Goal: Transaction & Acquisition: Download file/media

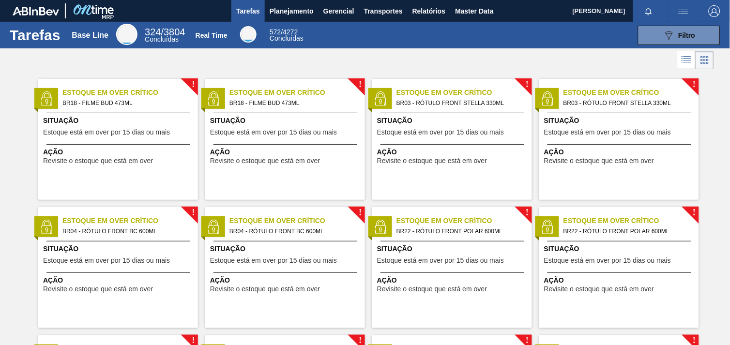
drag, startPoint x: 479, startPoint y: 1, endPoint x: 476, endPoint y: -17, distance: 18.7
click at [476, 0] on html "Tarefas Planejamento Gerencial Transportes Relatórios Master Data Pedro Teodoro…" at bounding box center [365, 0] width 730 height 0
click at [489, 0] on html "Tarefas Planejamento Gerencial Transportes Relatórios Master Data Pedro Teodoro…" at bounding box center [365, 0] width 730 height 0
click at [491, 0] on html "Tarefas Planejamento Gerencial Transportes Relatórios Master Data Pedro Teodoro…" at bounding box center [365, 0] width 730 height 0
click at [497, 0] on html "Tarefas Planejamento Gerencial Transportes Relatórios Master Data Pedro Teodoro…" at bounding box center [365, 0] width 730 height 0
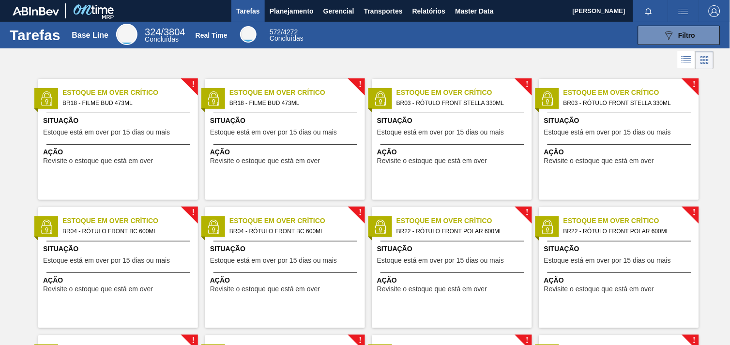
click at [492, 0] on html "Tarefas Planejamento Gerencial Transportes Relatórios Master Data Pedro Teodoro…" at bounding box center [365, 0] width 730 height 0
click at [493, 0] on html "Tarefas Planejamento Gerencial Transportes Relatórios Master Data Pedro Teodoro…" at bounding box center [365, 0] width 730 height 0
drag, startPoint x: 504, startPoint y: 1, endPoint x: 481, endPoint y: -18, distance: 29.9
click at [481, 0] on html "Tarefas Planejamento Gerencial Transportes Relatórios Master Data Pedro Teodoro…" at bounding box center [365, 0] width 730 height 0
click at [487, 0] on html "Tarefas Planejamento Gerencial Transportes Relatórios Master Data Pedro Teodoro…" at bounding box center [365, 0] width 730 height 0
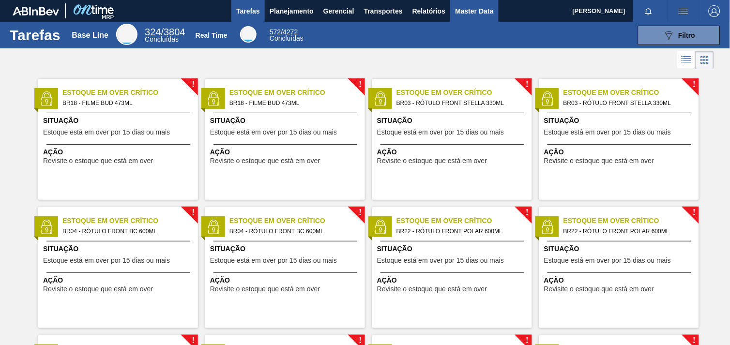
click at [487, 0] on html "Tarefas Planejamento Gerencial Transportes Relatórios Master Data Pedro Teodoro…" at bounding box center [365, 0] width 730 height 0
drag, startPoint x: 483, startPoint y: 8, endPoint x: 481, endPoint y: -27, distance: 34.9
click at [481, 0] on html "Tarefas Planejamento Gerencial Transportes Relatórios Master Data Pedro Teodoro…" at bounding box center [365, 0] width 730 height 0
click at [485, 0] on html "Tarefas Planejamento Gerencial Transportes Relatórios Master Data Pedro Teodoro…" at bounding box center [365, 0] width 730 height 0
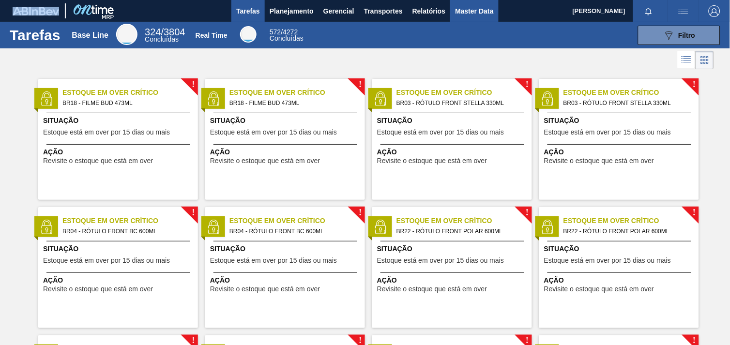
drag, startPoint x: 481, startPoint y: -27, endPoint x: 477, endPoint y: 8, distance: 35.5
click at [477, 8] on span "Master Data" at bounding box center [474, 11] width 38 height 12
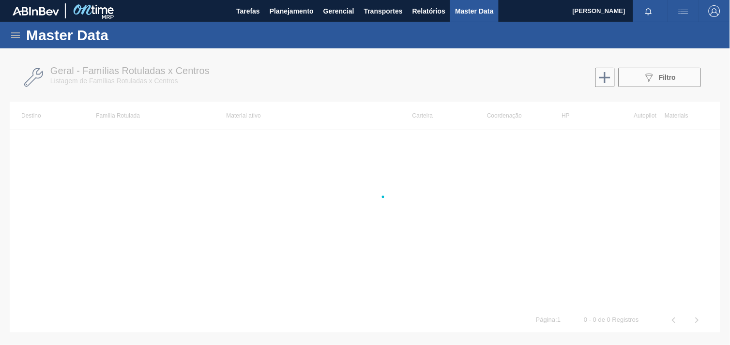
click at [489, 0] on html "Tarefas Planejamento Gerencial Transportes Relatórios Master Data Pedro Teodoro…" at bounding box center [365, 0] width 730 height 0
click at [483, 0] on html "Tarefas Planejamento Gerencial Transportes Relatórios Master Data Pedro Teodoro…" at bounding box center [365, 0] width 730 height 0
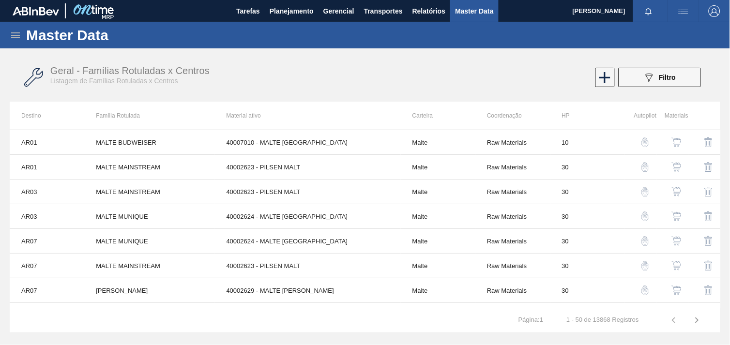
drag, startPoint x: 477, startPoint y: 8, endPoint x: 483, endPoint y: -17, distance: 26.3
click at [483, 0] on html "Tarefas Planejamento Gerencial Transportes Relatórios Master Data Pedro Teodoro…" at bounding box center [365, 0] width 730 height 0
drag, startPoint x: 0, startPoint y: 0, endPoint x: 481, endPoint y: -23, distance: 481.7
click at [481, 0] on html "Tarefas Planejamento Gerencial Transportes Relatórios Master Data Pedro Teodoro…" at bounding box center [365, 0] width 730 height 0
click at [482, 0] on html "Tarefas Planejamento Gerencial Transportes Relatórios Master Data Pedro Teodoro…" at bounding box center [365, 0] width 730 height 0
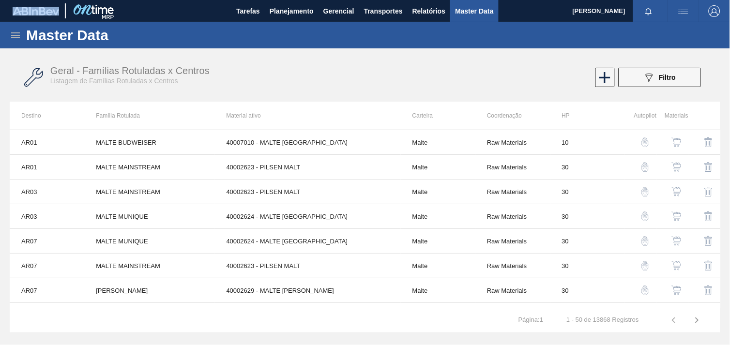
click at [482, 0] on html "Tarefas Planejamento Gerencial Transportes Relatórios Master Data Pedro Teodoro…" at bounding box center [365, 0] width 730 height 0
drag, startPoint x: 482, startPoint y: -23, endPoint x: 540, endPoint y: -11, distance: 59.0
click at [540, 0] on html "Tarefas Planejamento Gerencial Transportes Relatórios Master Data Pedro Teodoro…" at bounding box center [365, 0] width 730 height 0
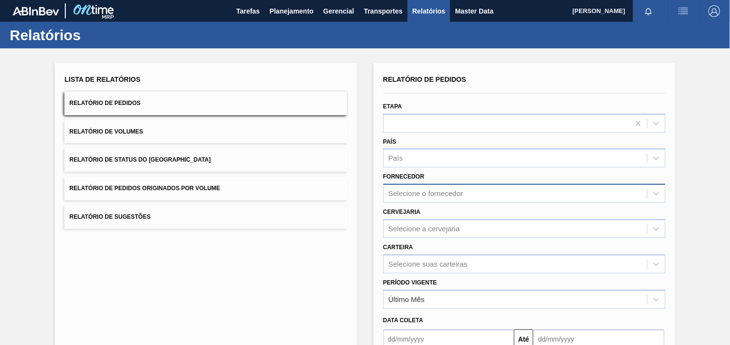
click at [462, 193] on div "Selecione o fornecedor" at bounding box center [426, 194] width 75 height 8
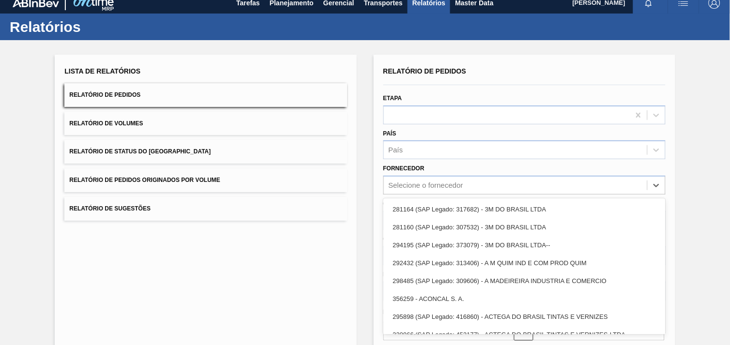
scroll to position [10, 0]
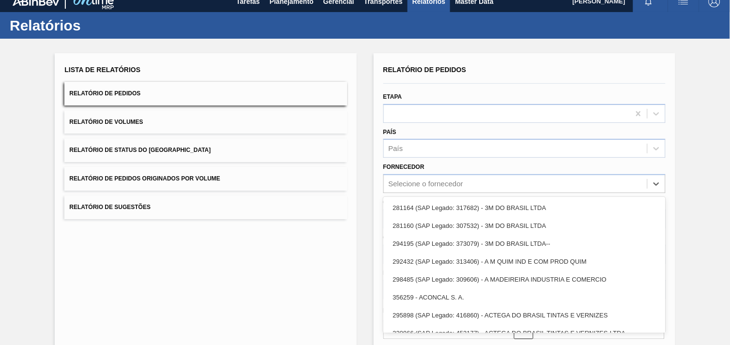
click at [374, 172] on div "Relatório de Pedidos Etapa País País Fornecedor option 281164 (SAP Legado: 3176…" at bounding box center [525, 239] width 302 height 373
click at [417, 182] on div "Selecione o fornecedor" at bounding box center [426, 184] width 75 height 8
paste input "280304"
type input "280304"
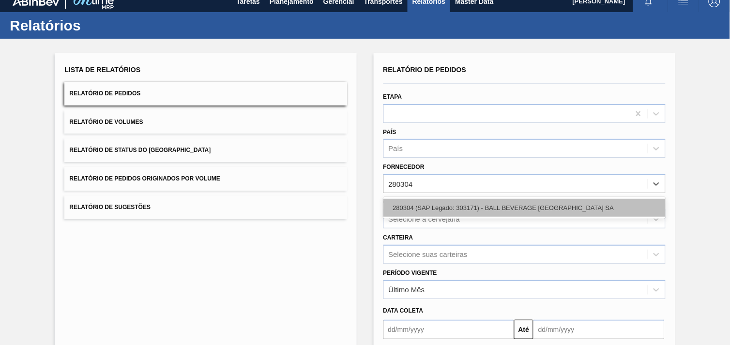
click at [437, 210] on div "280304 (SAP Legado: 303171) - BALL BEVERAGE [GEOGRAPHIC_DATA] SA" at bounding box center [524, 208] width 282 height 18
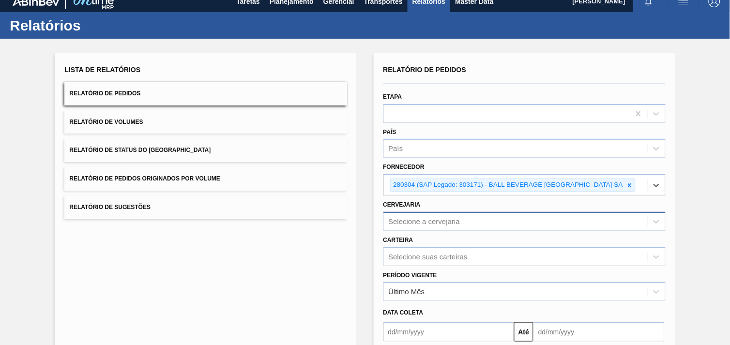
click at [431, 214] on div "Selecione a cervejaria" at bounding box center [515, 221] width 263 height 14
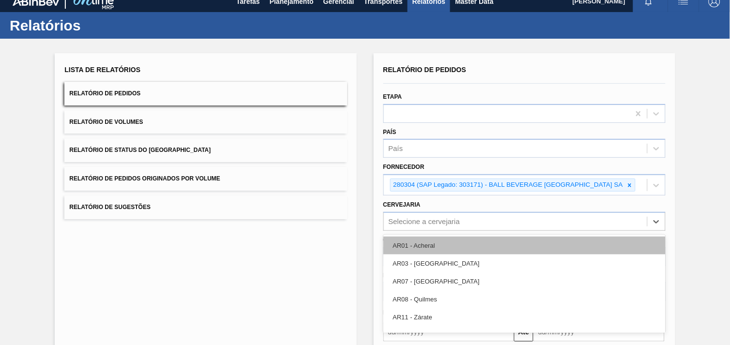
scroll to position [46, 0]
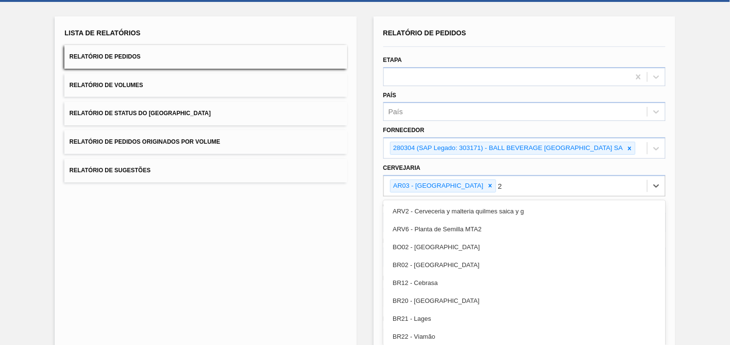
type input "26"
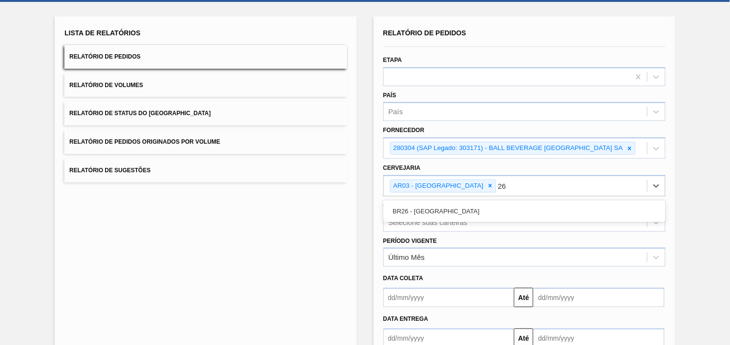
click at [577, 207] on div "BR26 - [GEOGRAPHIC_DATA]" at bounding box center [524, 211] width 282 height 18
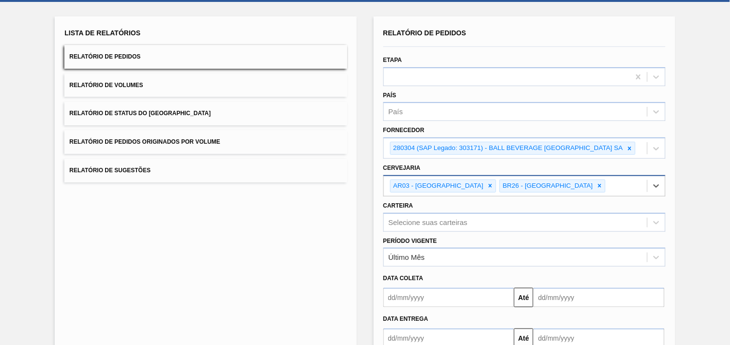
click at [444, 184] on div "AR03 - [GEOGRAPHIC_DATA]" at bounding box center [438, 186] width 94 height 12
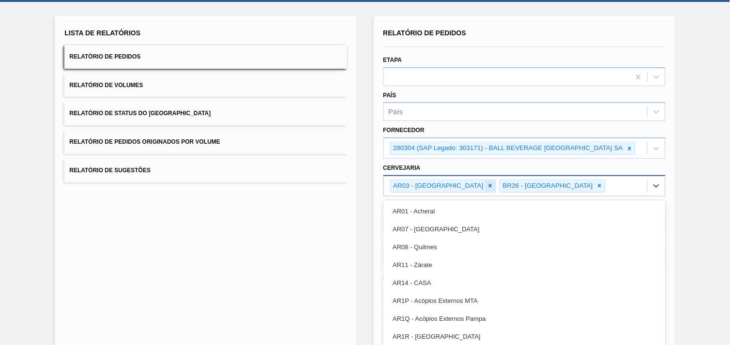
click at [487, 184] on icon at bounding box center [490, 185] width 7 height 7
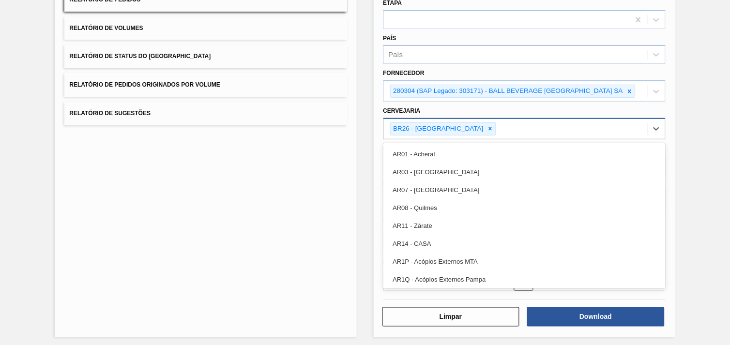
scroll to position [105, 0]
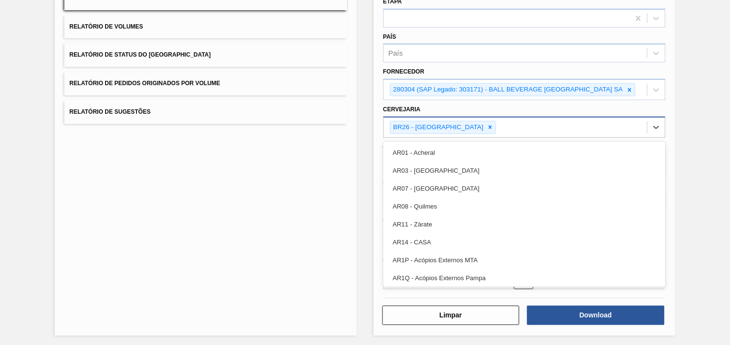
click at [699, 191] on div "Lista de Relatórios Relatório de Pedidos Relatório de Volumes Relatório de Stat…" at bounding box center [365, 145] width 730 height 405
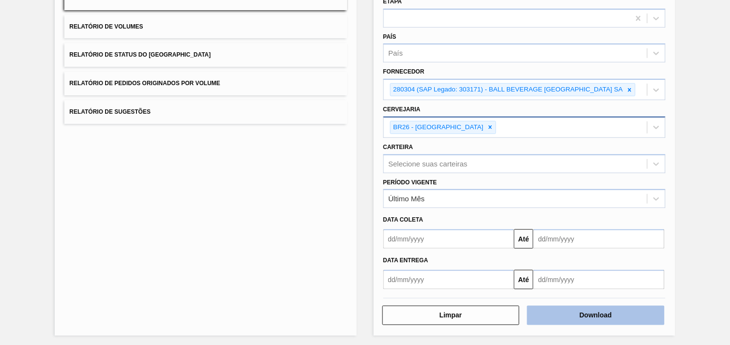
click at [635, 309] on button "Download" at bounding box center [595, 315] width 137 height 19
